Goal: Task Accomplishment & Management: Complete application form

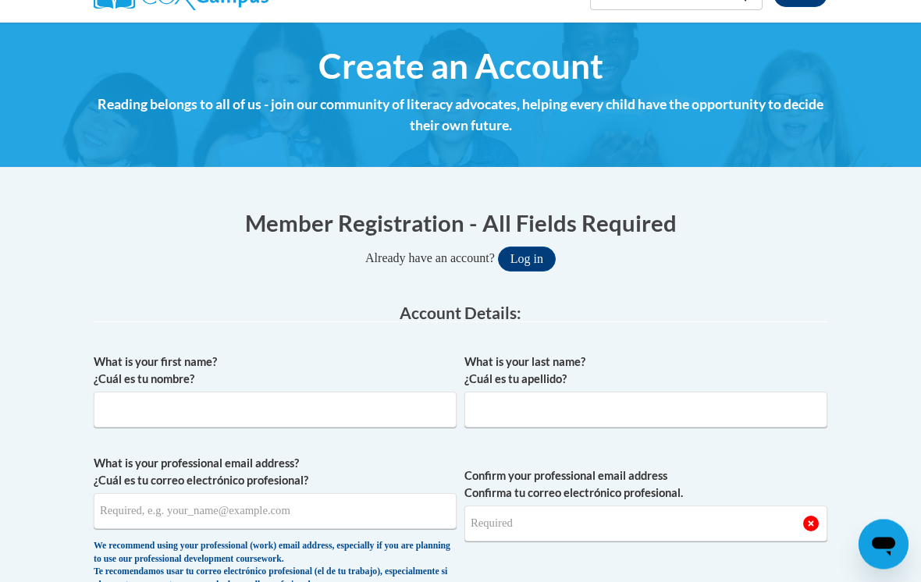
scroll to position [157, 0]
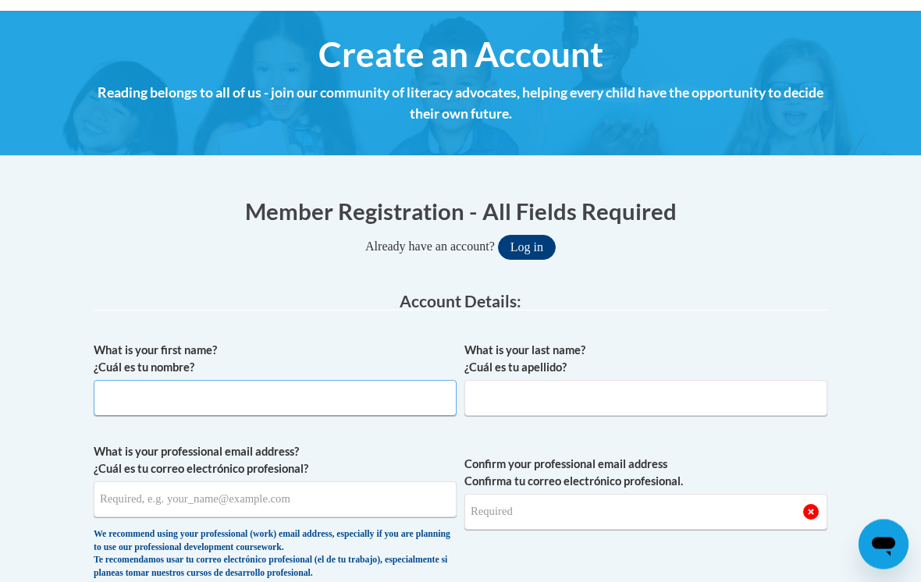
click at [129, 398] on input "What is your first name? ¿Cuál es tu nombre?" at bounding box center [275, 399] width 363 height 36
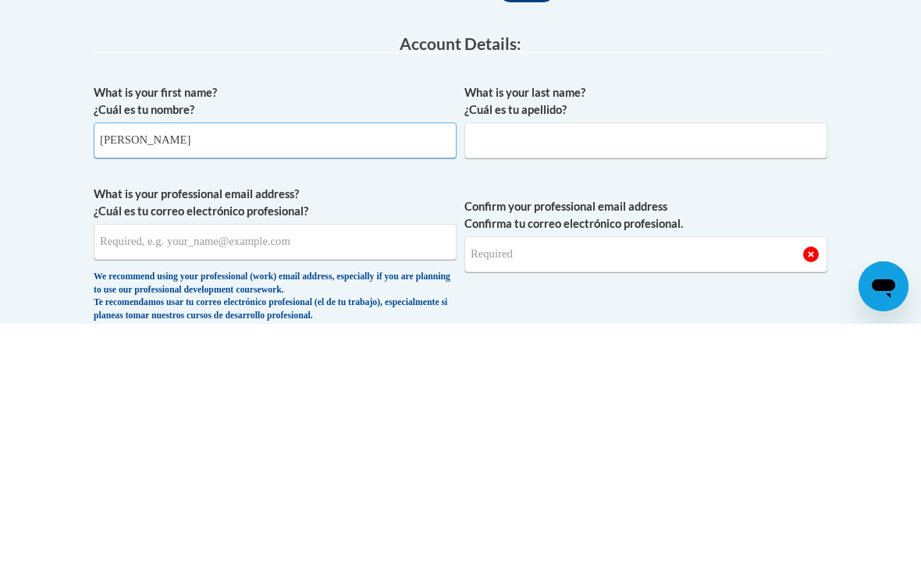
type input "[PERSON_NAME]"
click at [515, 381] on input "What is your last name? ¿Cuál es tu apellido?" at bounding box center [645, 399] width 363 height 36
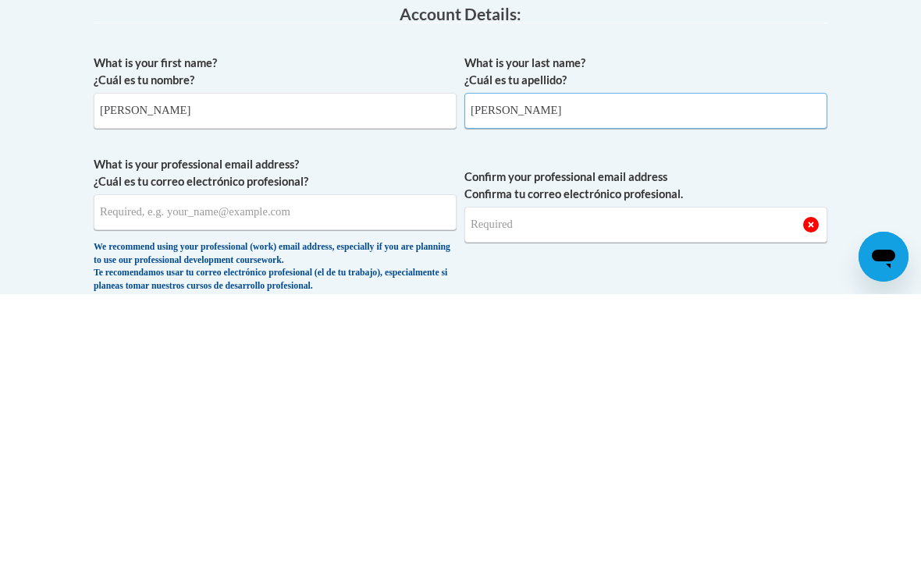
type input "[PERSON_NAME]"
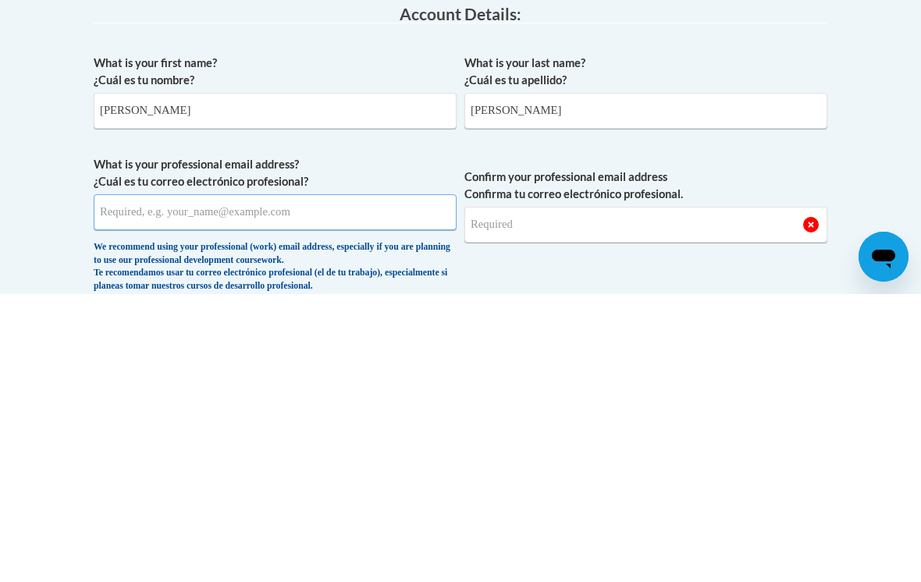
click at [125, 482] on input "What is your professional email address? ¿Cuál es tu correo electrónico profesi…" at bounding box center [275, 500] width 363 height 36
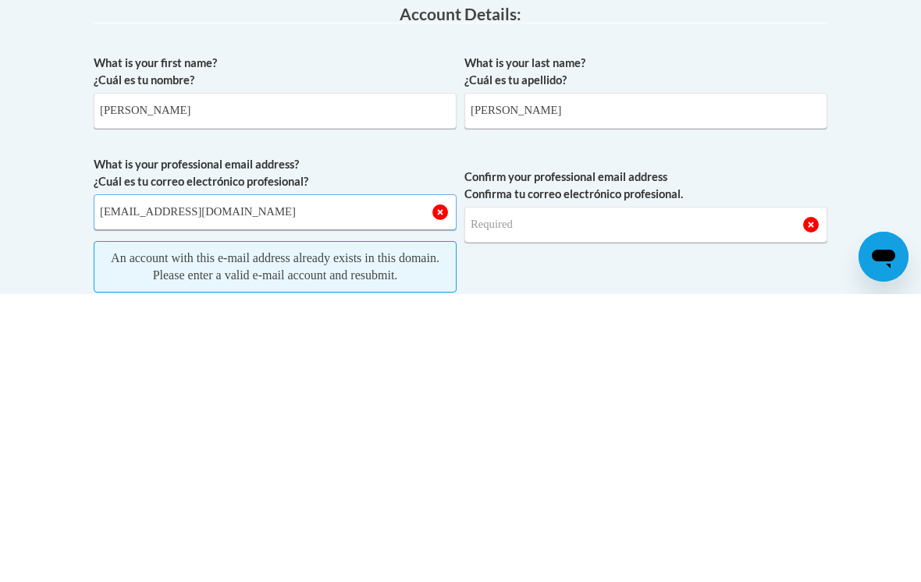
type input "[EMAIL_ADDRESS][DOMAIN_NAME]"
click at [500, 495] on input "Confirm your professional email address Confirma tu correo electrónico profesio…" at bounding box center [645, 513] width 363 height 36
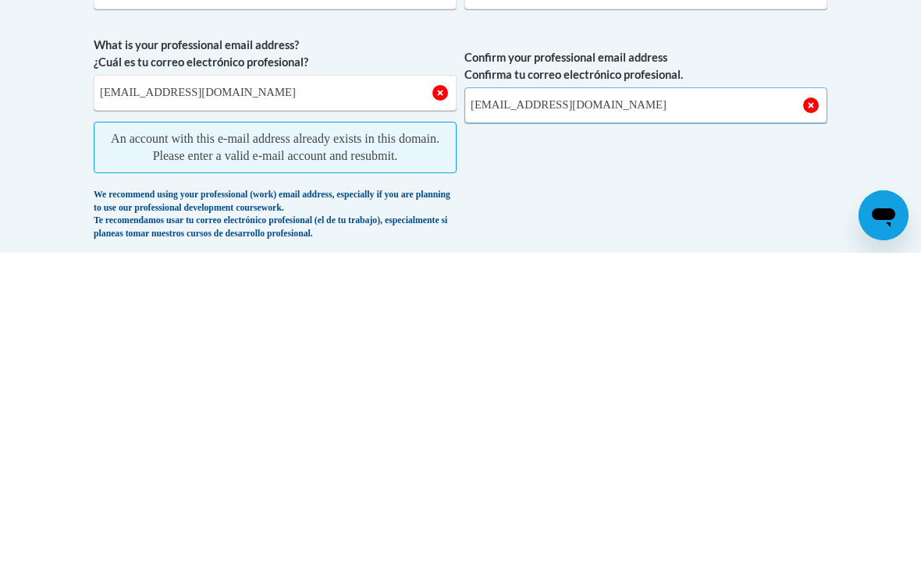
scroll to position [346, 0]
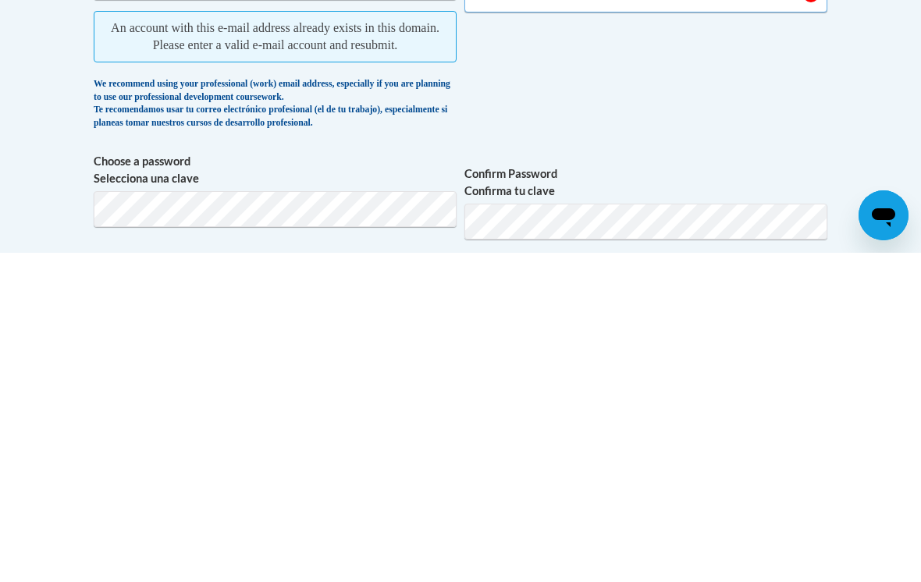
type input "[EMAIL_ADDRESS][DOMAIN_NAME]"
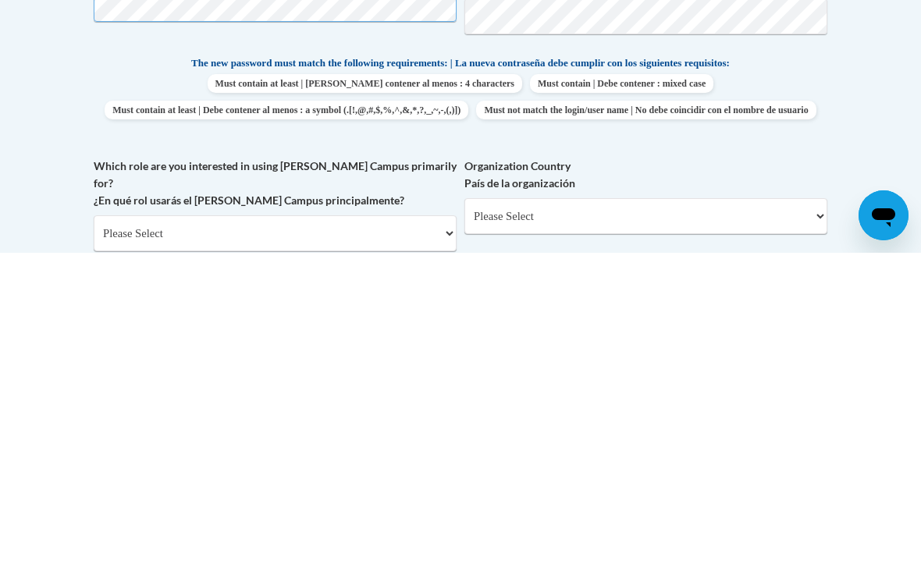
scroll to position [487, 0]
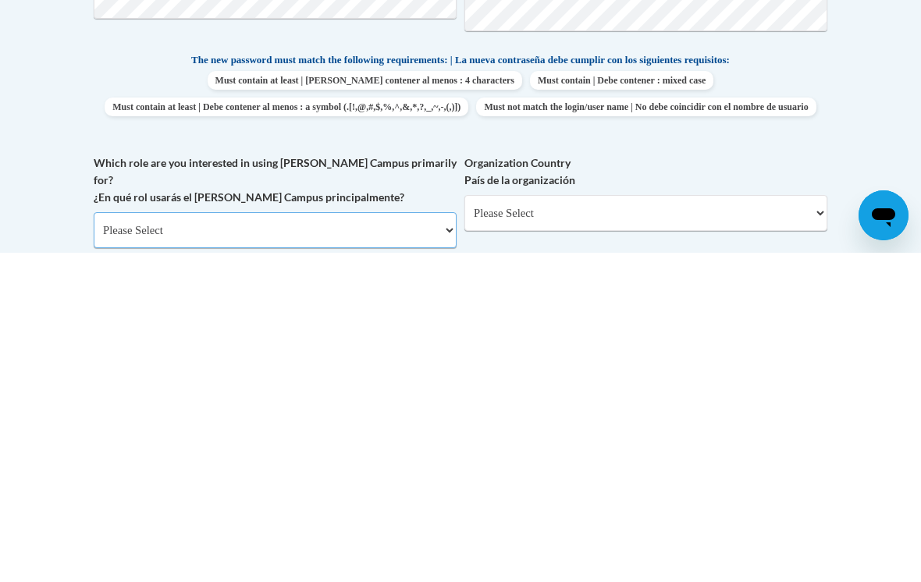
click at [130, 542] on select "Please Select College/University | Colegio/Universidad Community/Nonprofit Part…" at bounding box center [275, 560] width 363 height 36
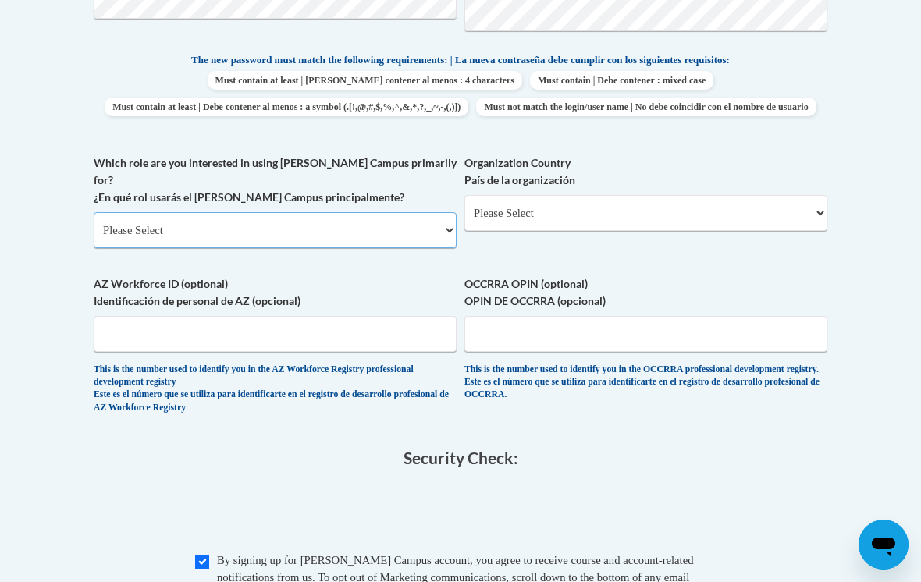
select select "fbf2d438-af2f-41f8-98f1-81c410e29de3"
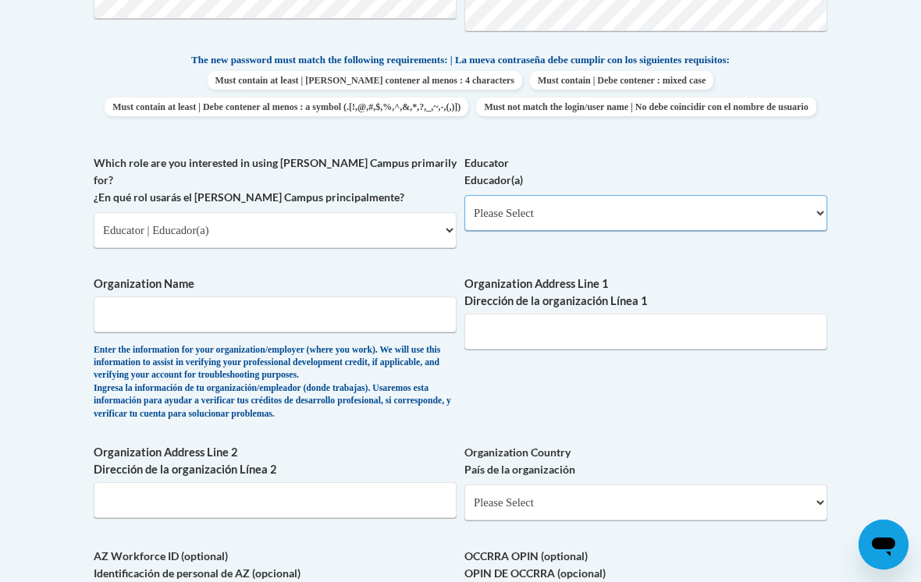
click at [532, 199] on select "Please Select Early Learning/Daycare Teacher/Family Home Care Provider | Maestr…" at bounding box center [645, 213] width 363 height 36
select select "5e2af403-4f2c-4e49-a02f-103e55d7b75b"
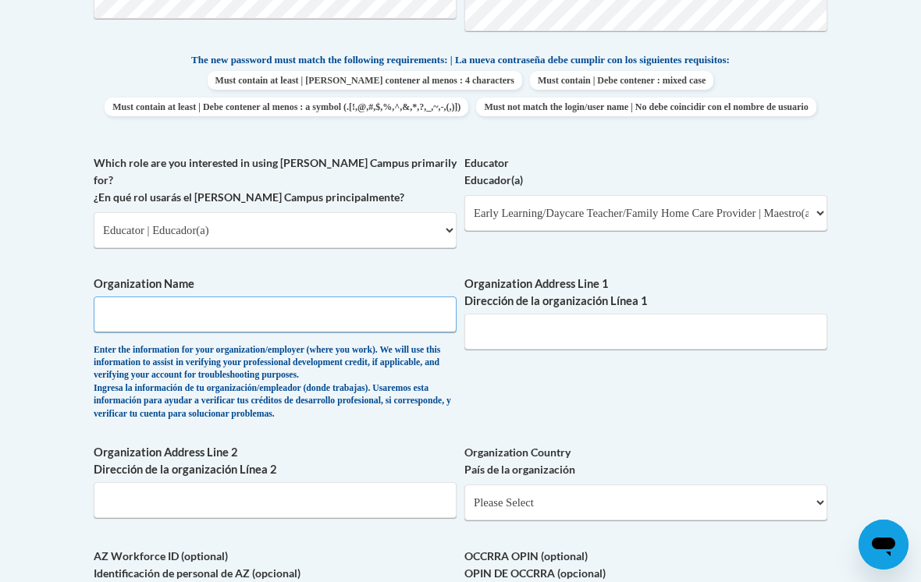
click at [141, 297] on input "Organization Name" at bounding box center [275, 315] width 363 height 36
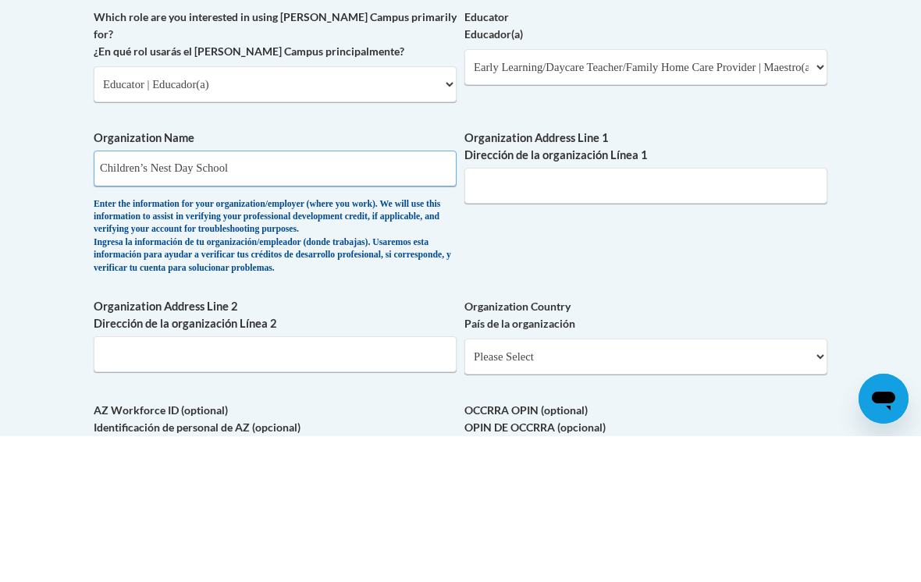
type input "Children’s Nest Day School"
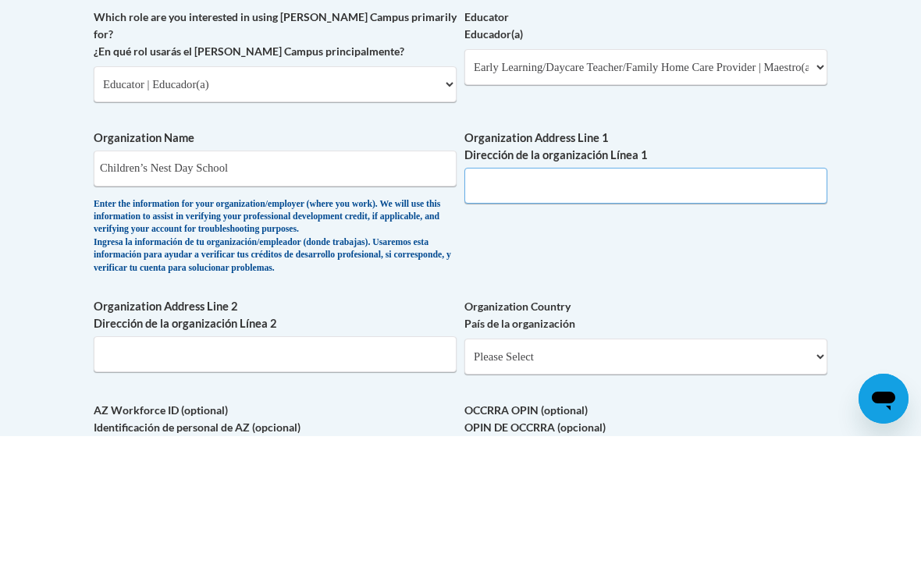
click at [502, 314] on input "Organization Address Line 1 Dirección de la organización Línea 1" at bounding box center [645, 332] width 363 height 36
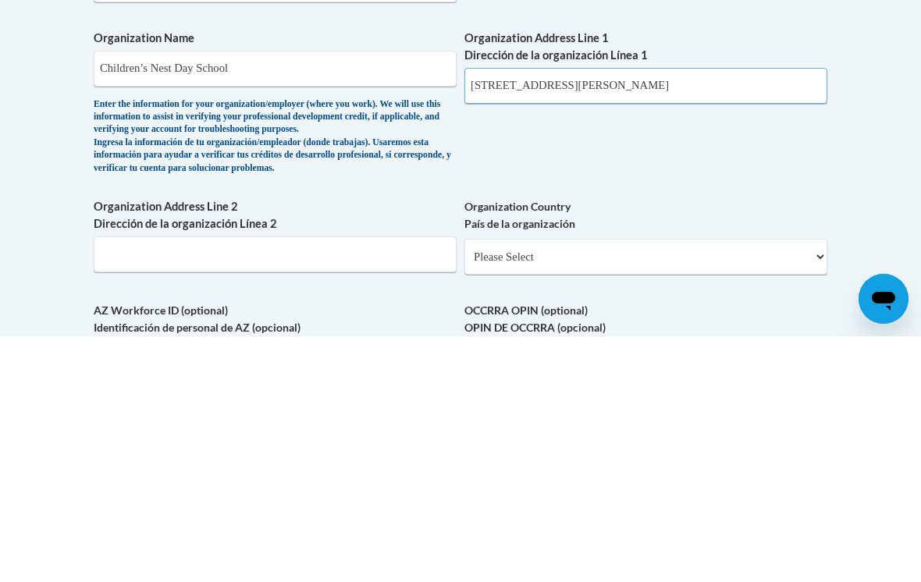
type input "[STREET_ADDRESS][PERSON_NAME]"
click at [121, 482] on input "Organization Address Line 2 Dirección de la organización Línea 2" at bounding box center [275, 500] width 363 height 36
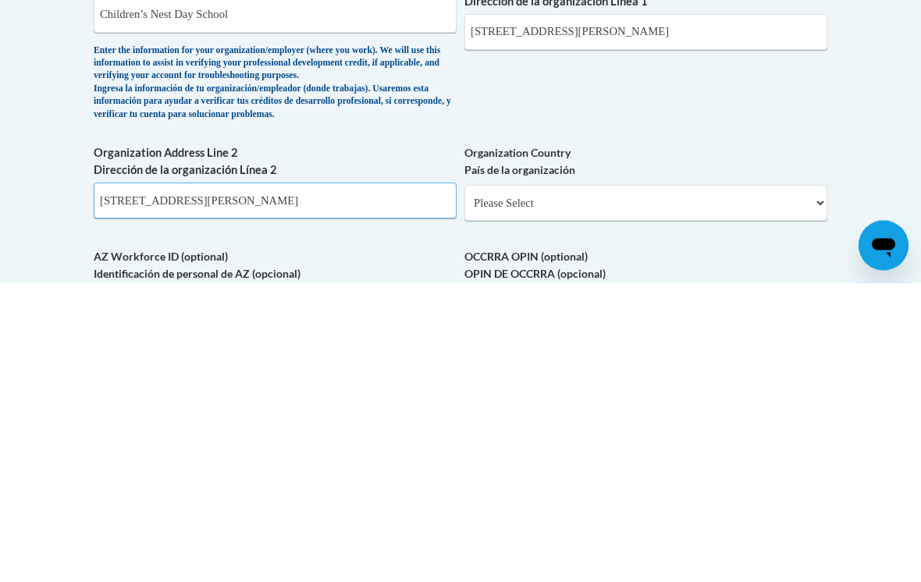
type input "[STREET_ADDRESS][PERSON_NAME]"
click at [551, 485] on select "Please Select [GEOGRAPHIC_DATA] | [GEOGRAPHIC_DATA] Outside of [GEOGRAPHIC_DATA…" at bounding box center [645, 503] width 363 height 36
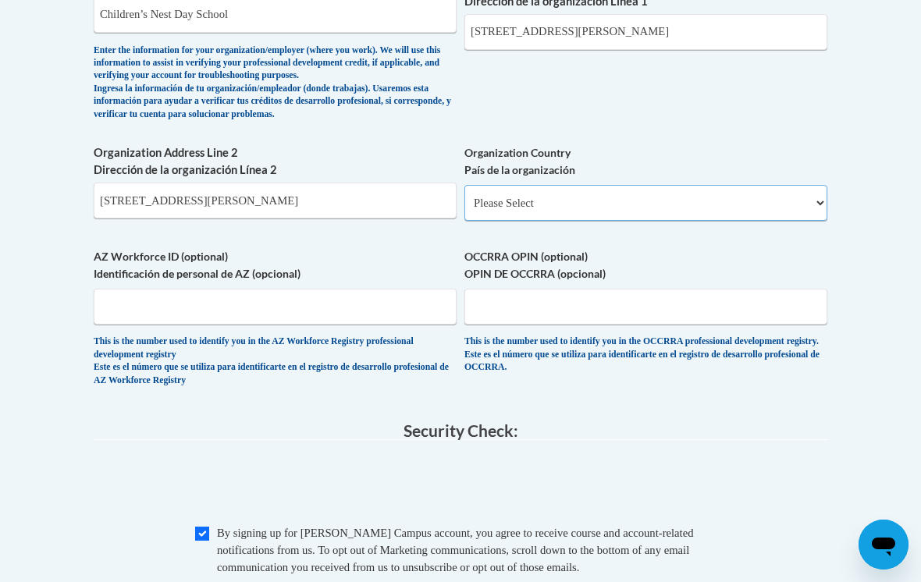
select select "ad49bcad-a171-4b2e-b99c-48b446064914"
select select
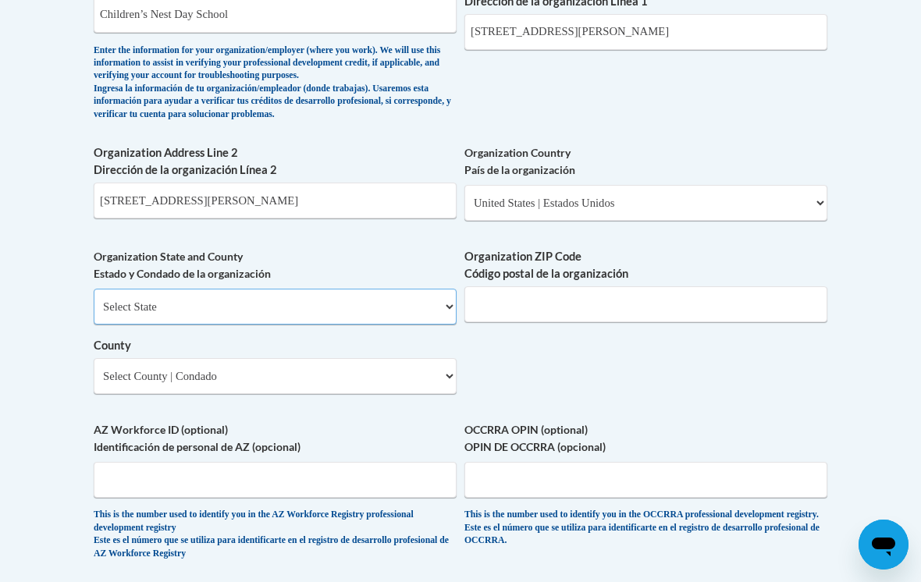
click at [120, 289] on select "Select State [US_STATE] [US_STATE] [US_STATE] [US_STATE] [US_STATE] [US_STATE] …" at bounding box center [275, 307] width 363 height 36
select select "[US_STATE]"
click at [123, 358] on select "Select County [GEOGRAPHIC_DATA] [PERSON_NAME][GEOGRAPHIC_DATA] [GEOGRAPHIC_DATA…" at bounding box center [275, 376] width 363 height 36
select select "[PERSON_NAME]"
click at [509, 286] on input "Organization ZIP Code Código postal de la organización" at bounding box center [645, 304] width 363 height 36
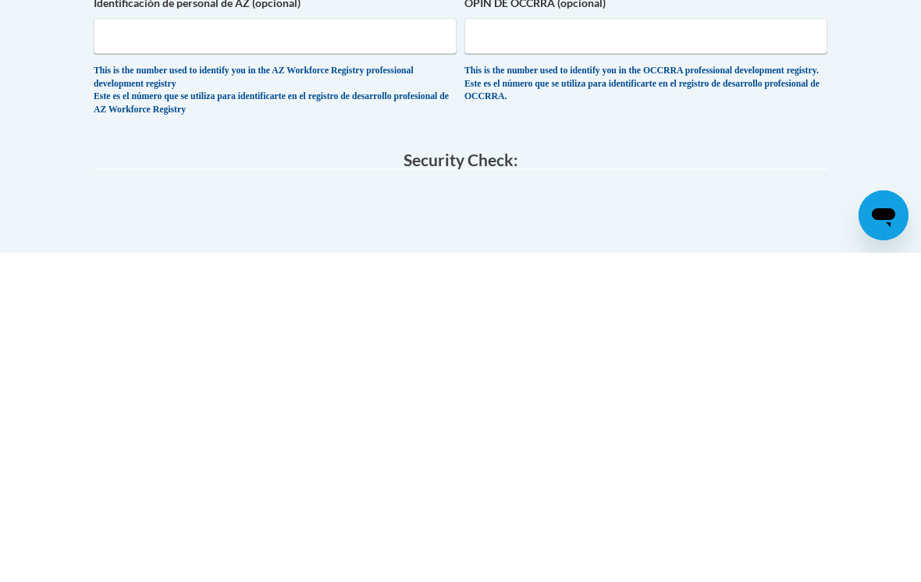
scroll to position [1232, 0]
type input "33624"
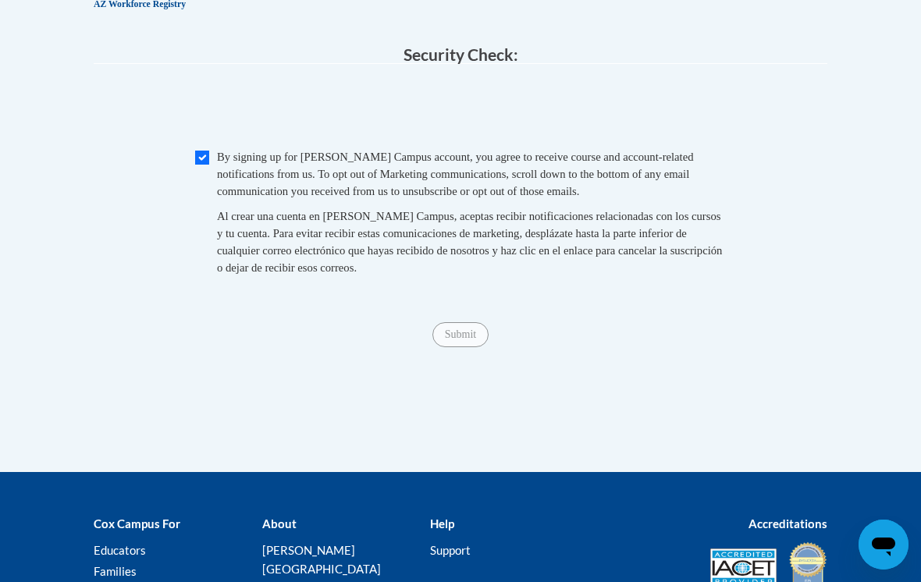
scroll to position [1735, 0]
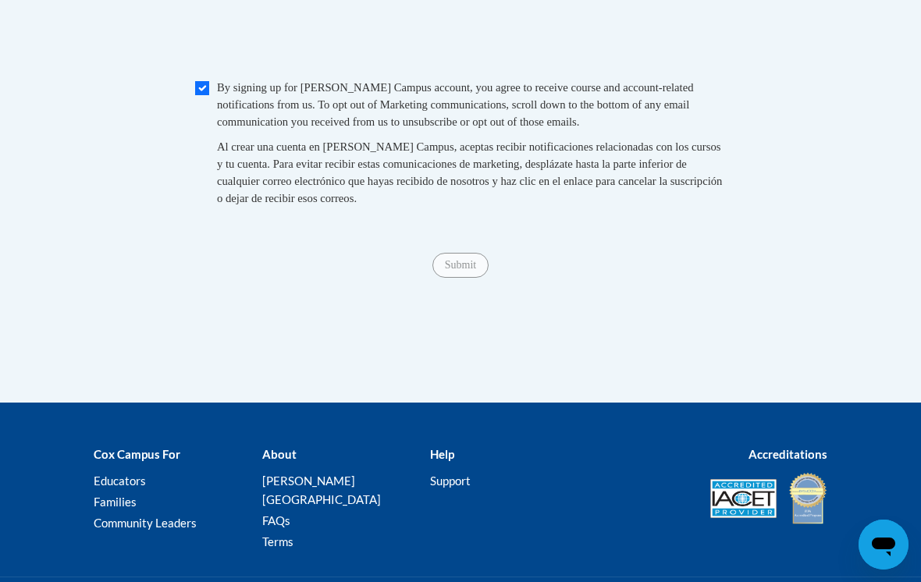
click at [463, 258] on span "Submit" at bounding box center [460, 264] width 56 height 12
click at [455, 258] on span "Submit" at bounding box center [460, 264] width 56 height 12
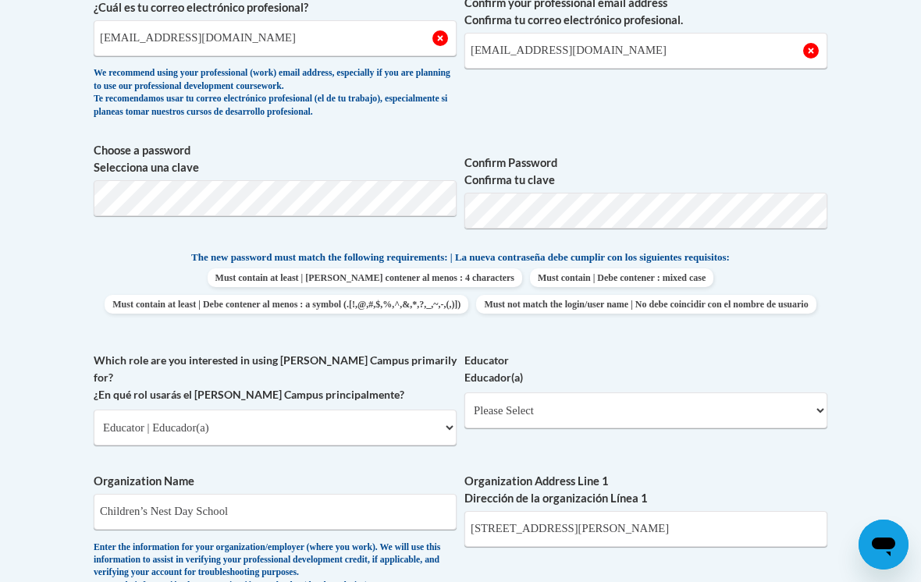
scroll to position [553, 0]
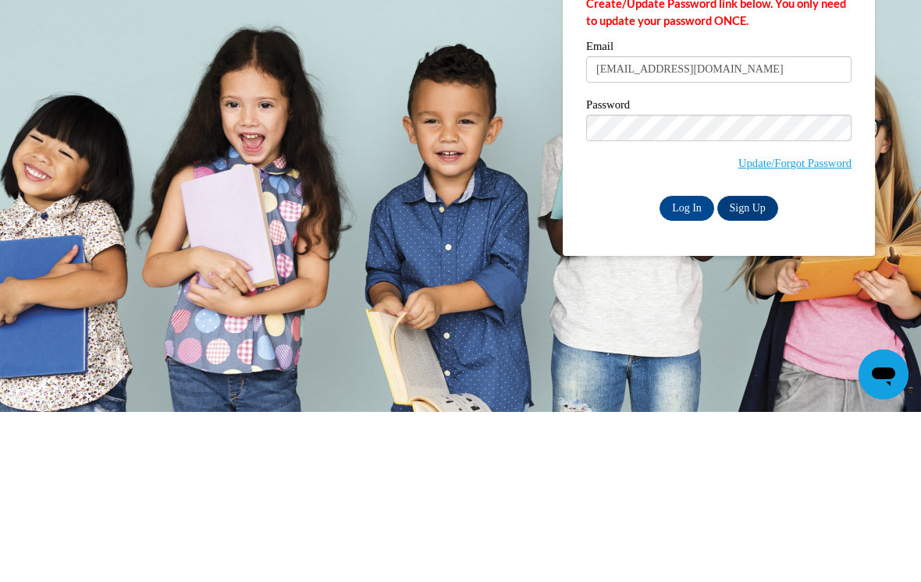
click at [751, 366] on link "Sign Up" at bounding box center [747, 378] width 61 height 25
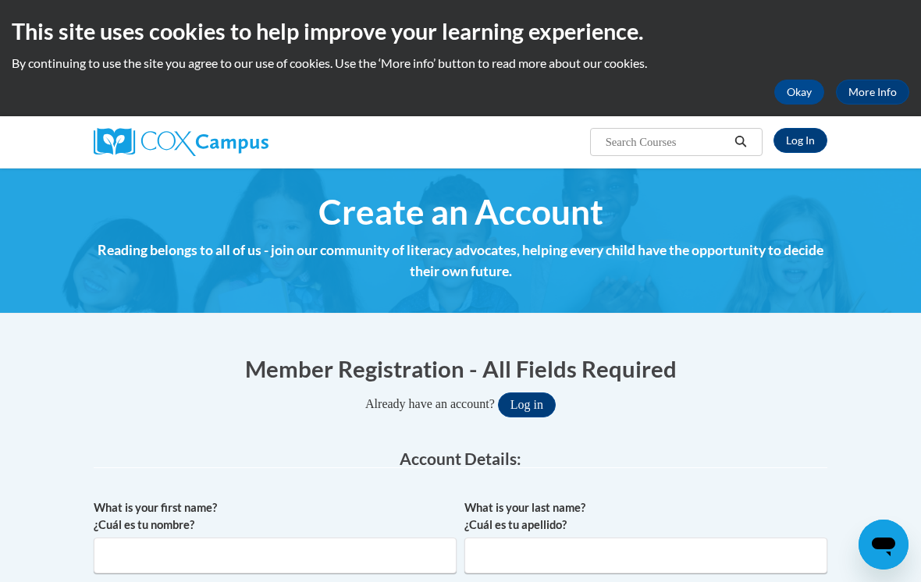
click at [799, 85] on button "Okay" at bounding box center [799, 92] width 50 height 25
